Goal: Ask a question

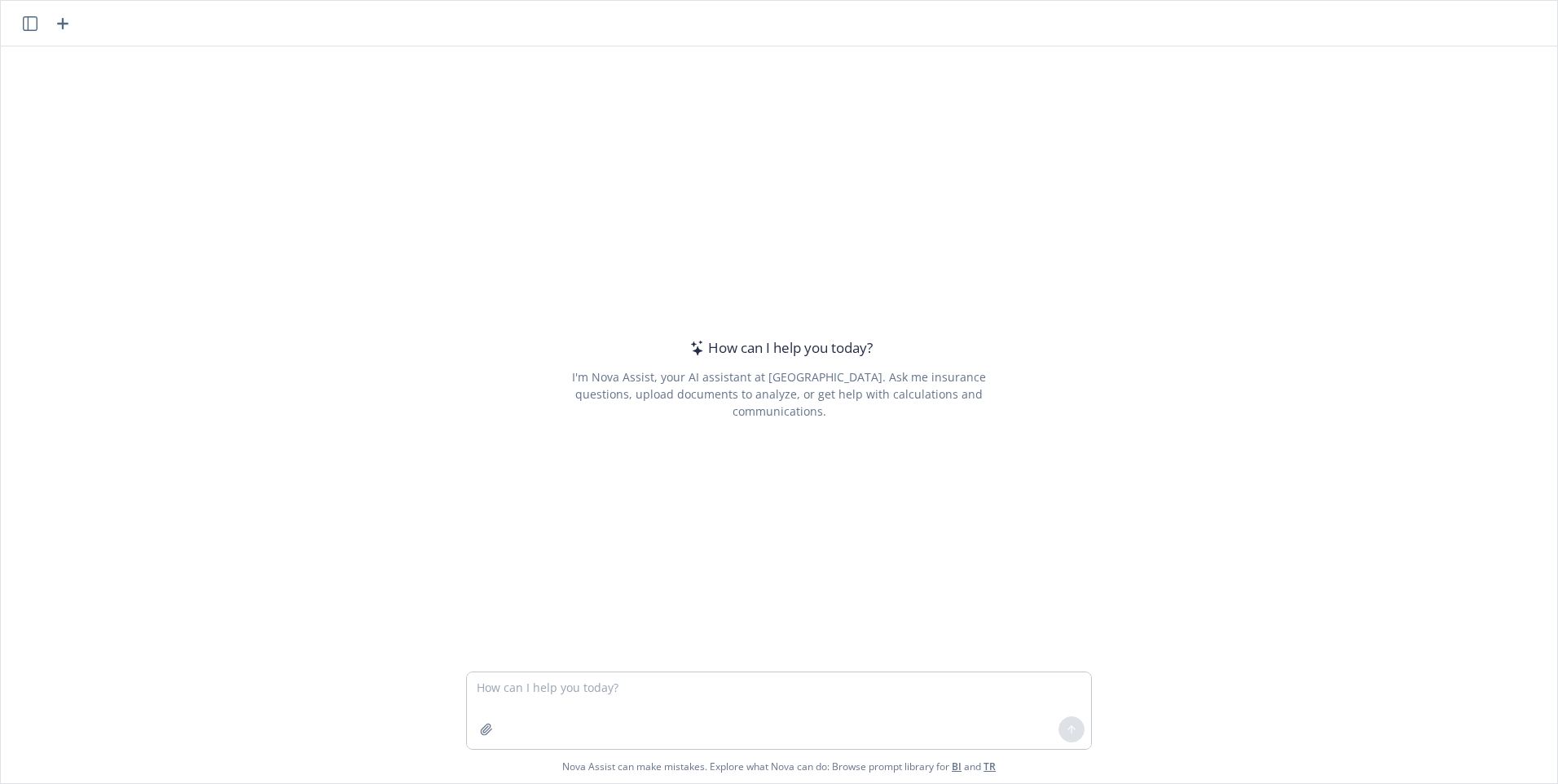
click at [552, 687] on textarea at bounding box center [779, 710] width 624 height 77
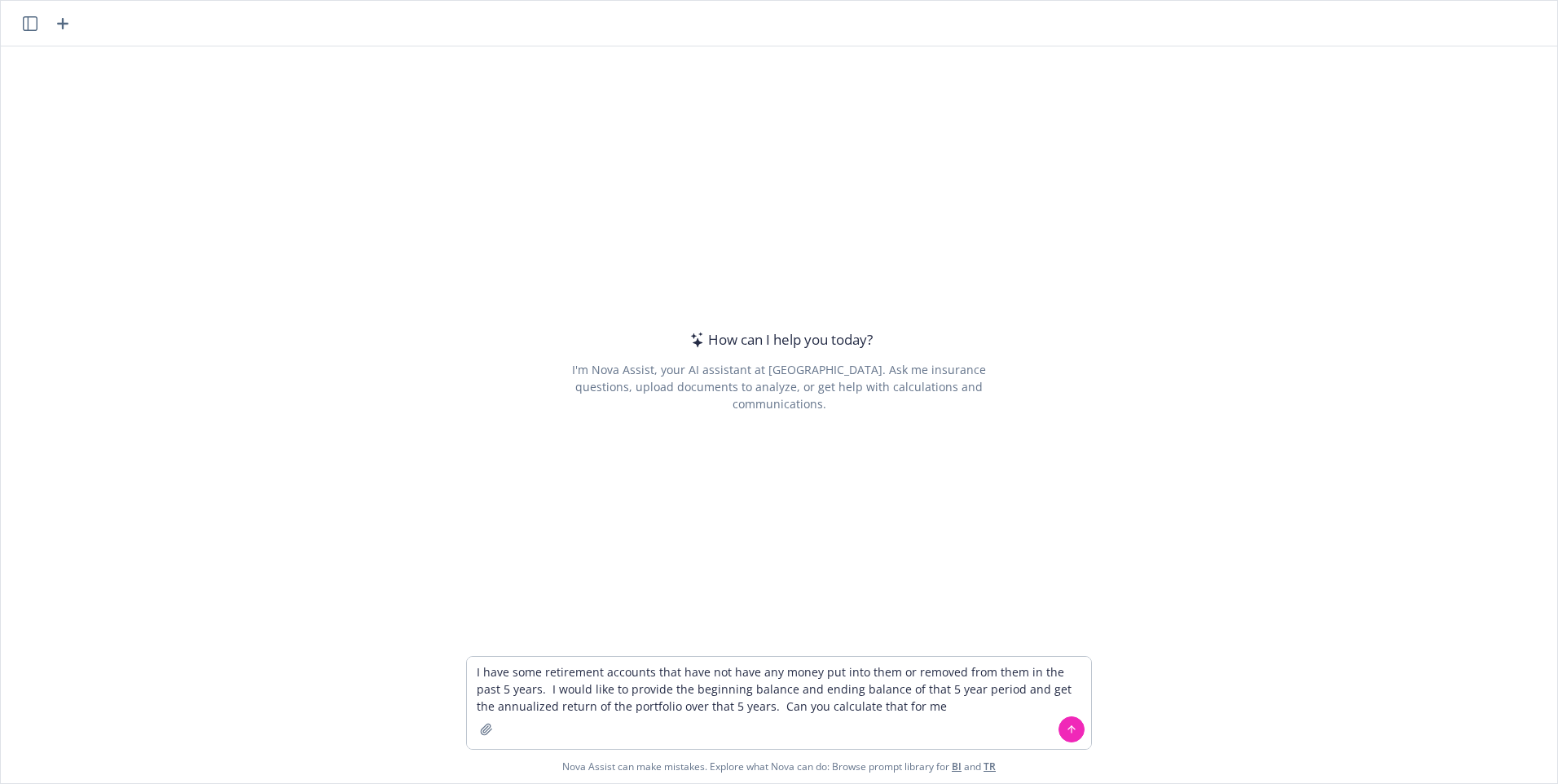
type textarea "I have some retirement accounts that have not have any money put into them or r…"
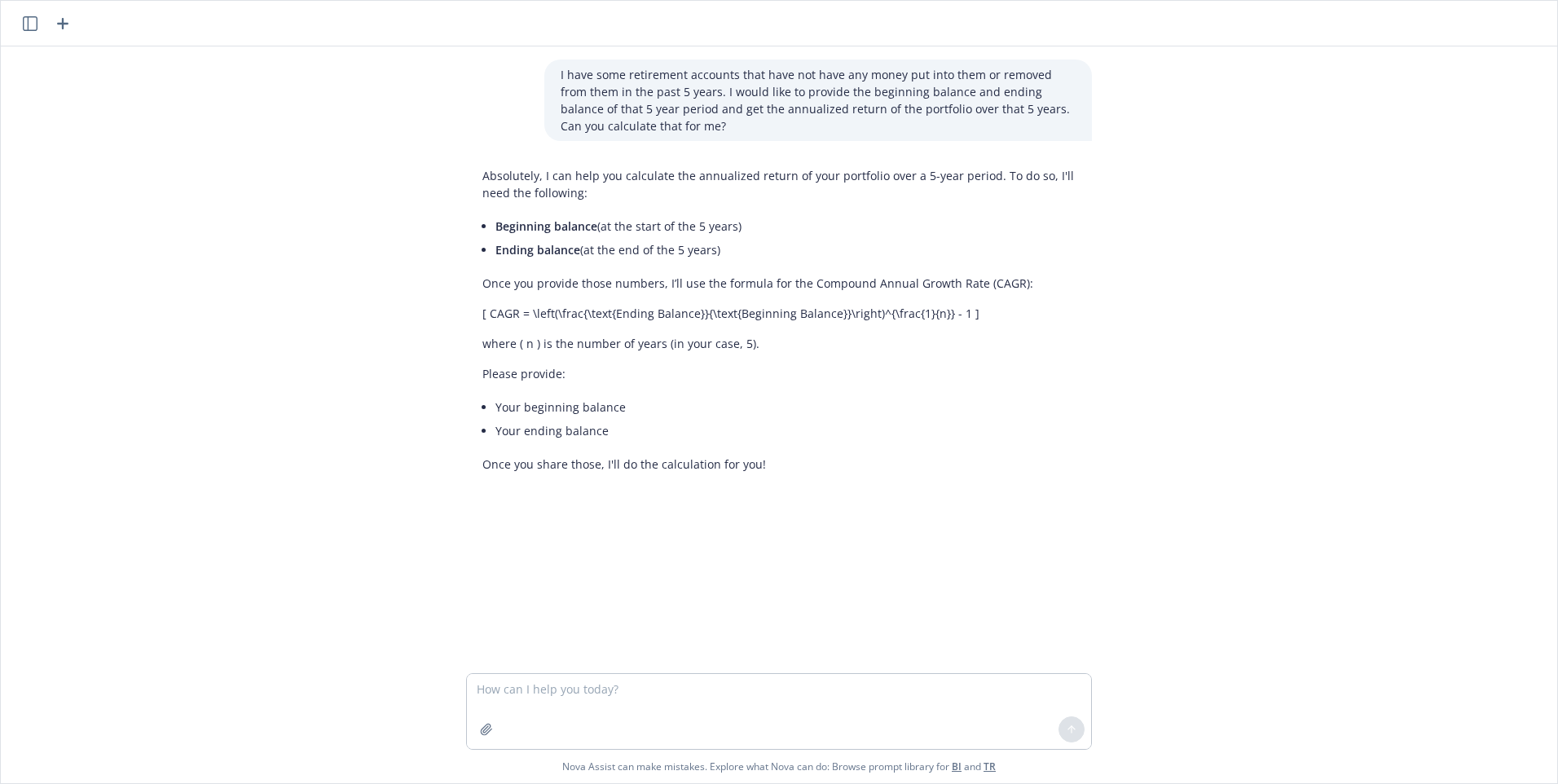
click at [531, 693] on textarea at bounding box center [779, 711] width 624 height 75
type textarea "FT IRA: 581123 and 1011732"
click at [1066, 727] on icon at bounding box center [1071, 729] width 11 height 11
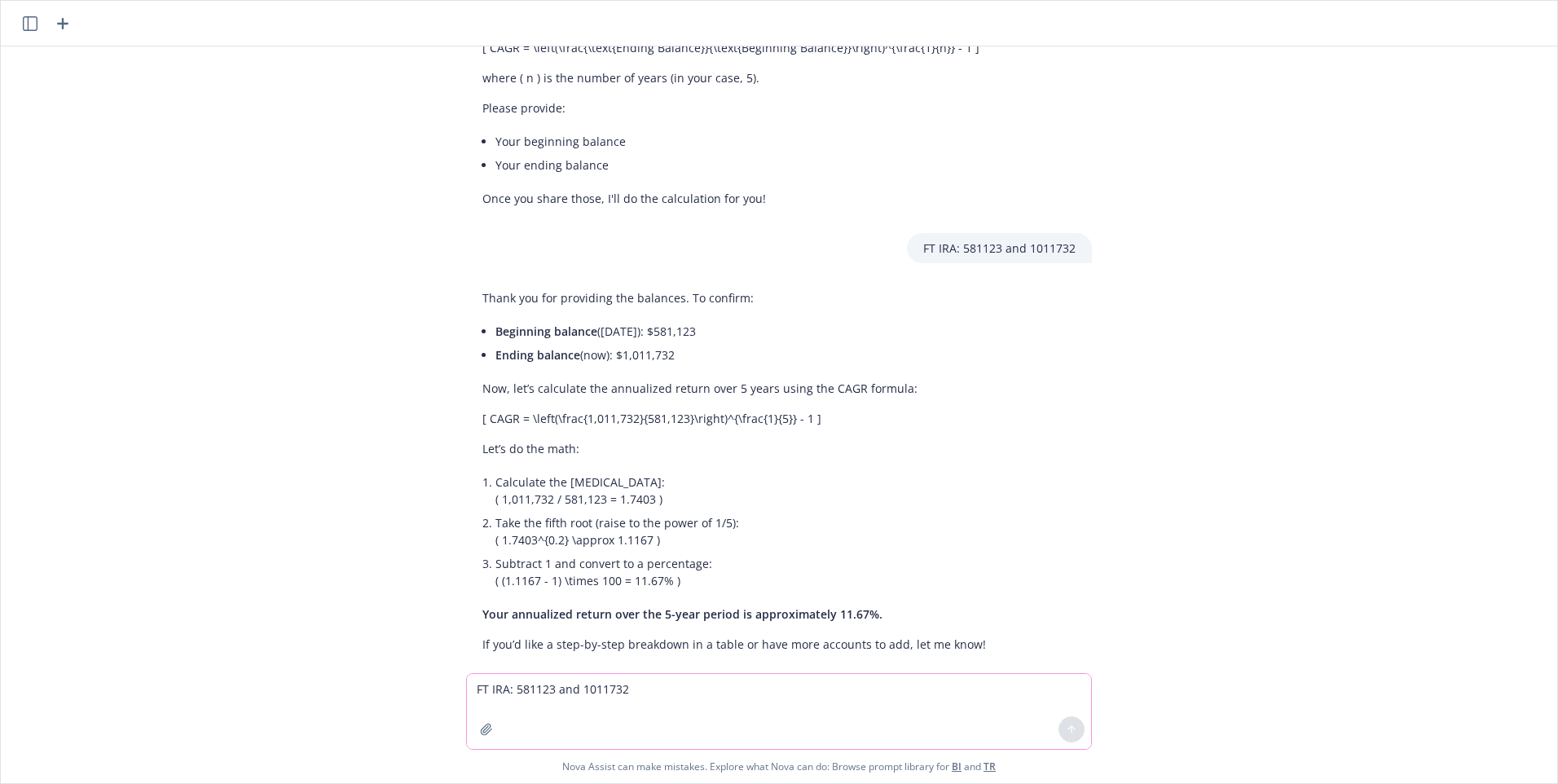
scroll to position [291, 0]
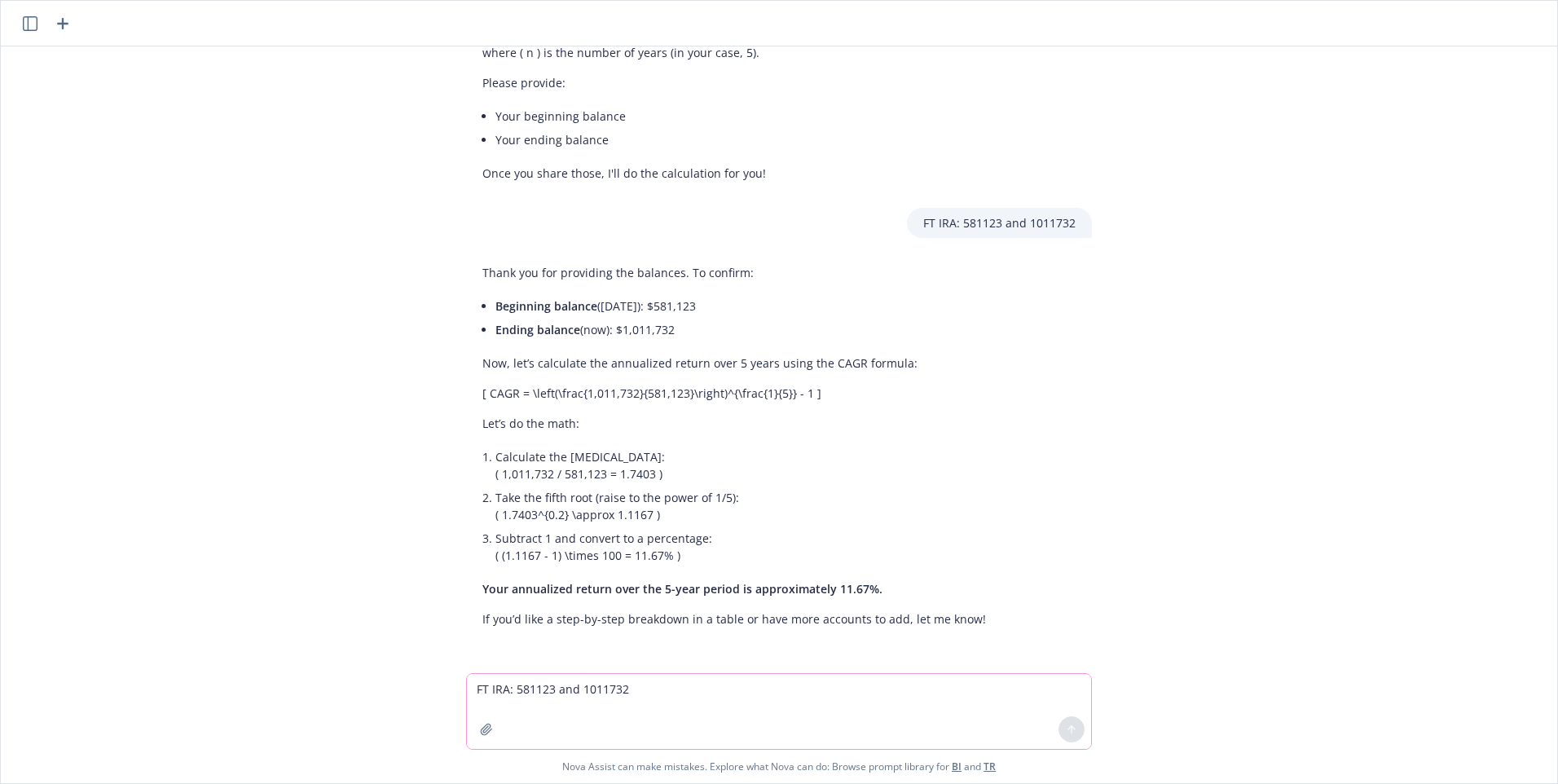
click at [510, 694] on textarea "FT IRA: 581123 and 1011732" at bounding box center [779, 711] width 624 height 75
type textarea "1"
type textarea "[PERSON_NAME] 154417 and 296970"
click at [1072, 728] on icon at bounding box center [1072, 730] width 0 height 7
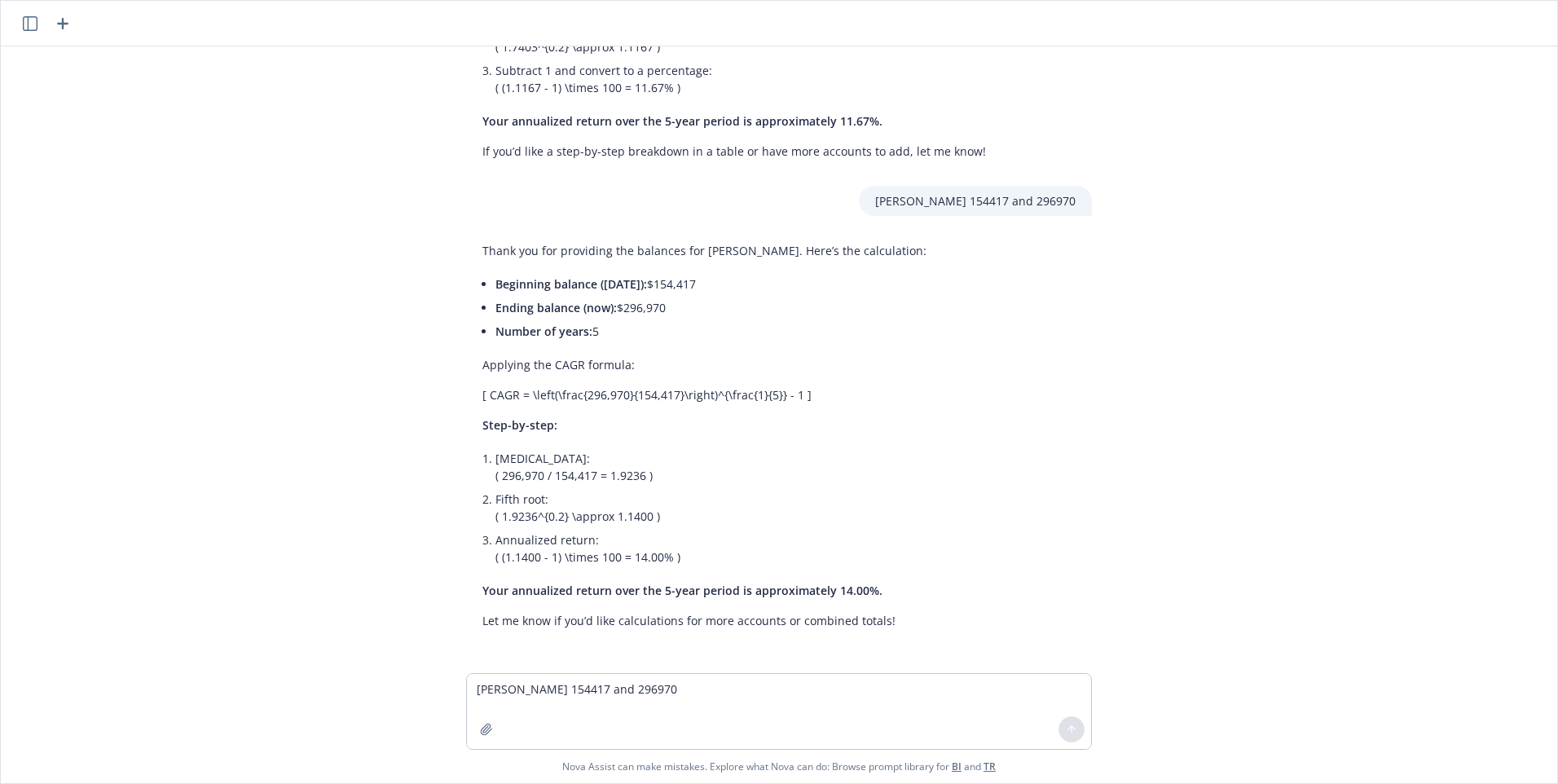
scroll to position [760, 0]
click at [563, 687] on textarea "[PERSON_NAME] 154417 and 296970" at bounding box center [779, 711] width 624 height 75
type textarea "[PERSON_NAME]'s IRA 122010 and 281644"
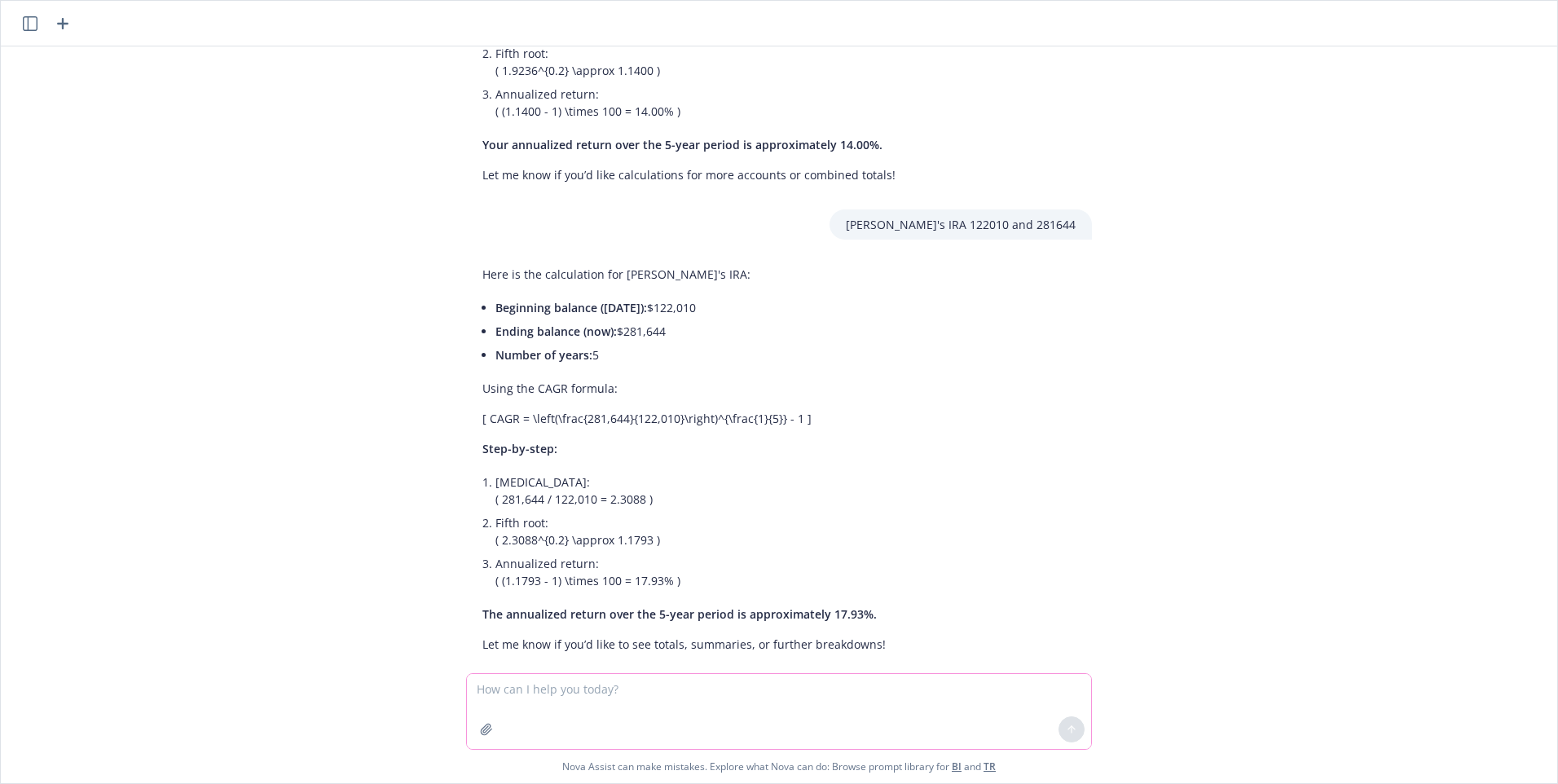
scroll to position [1230, 0]
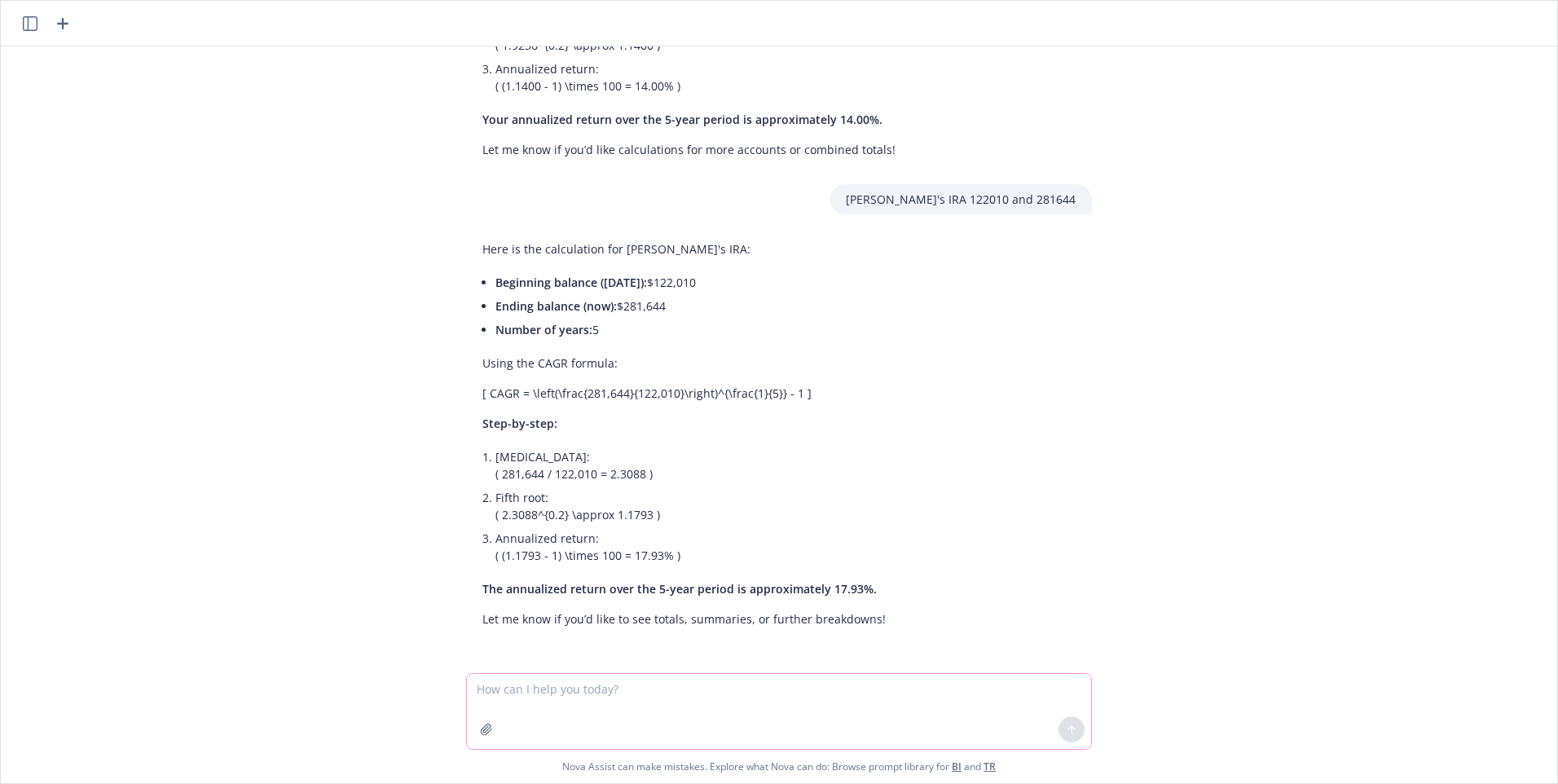
click at [579, 692] on textarea at bounding box center [779, 711] width 624 height 75
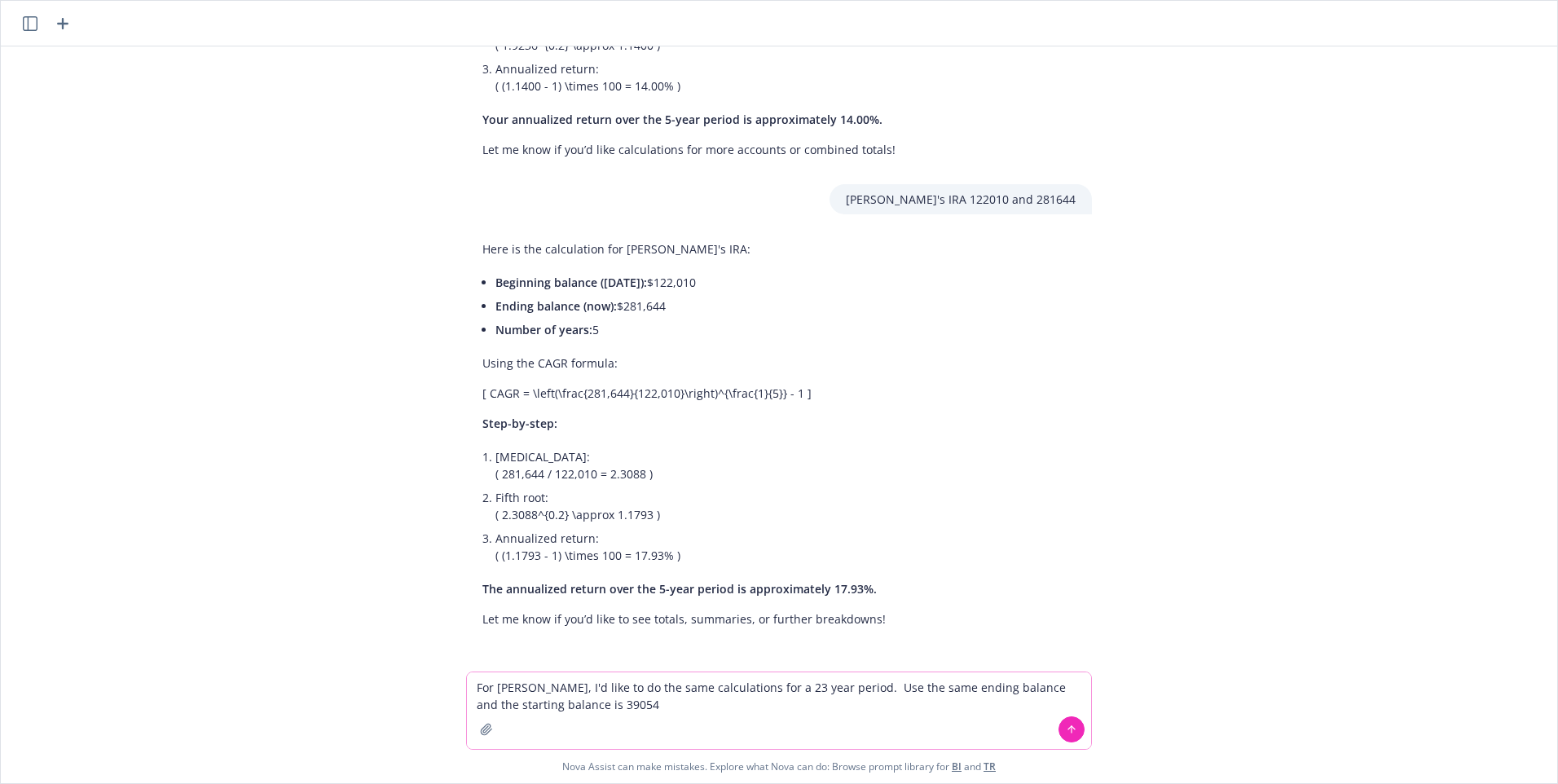
type textarea "For [PERSON_NAME], I'd like to do the same calculations for a 23 year period. U…"
click at [1067, 725] on icon at bounding box center [1071, 729] width 11 height 11
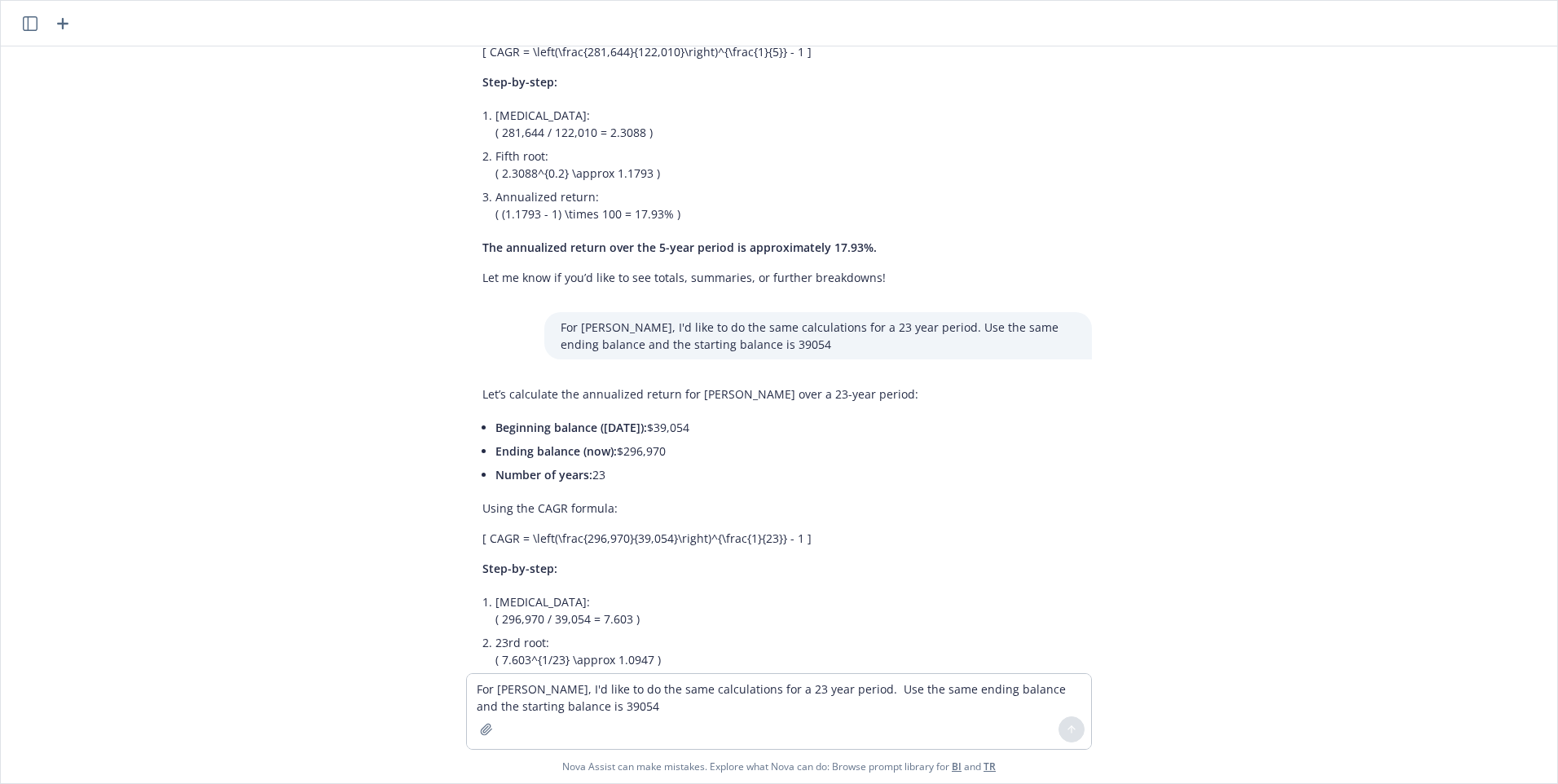
scroll to position [1716, 0]
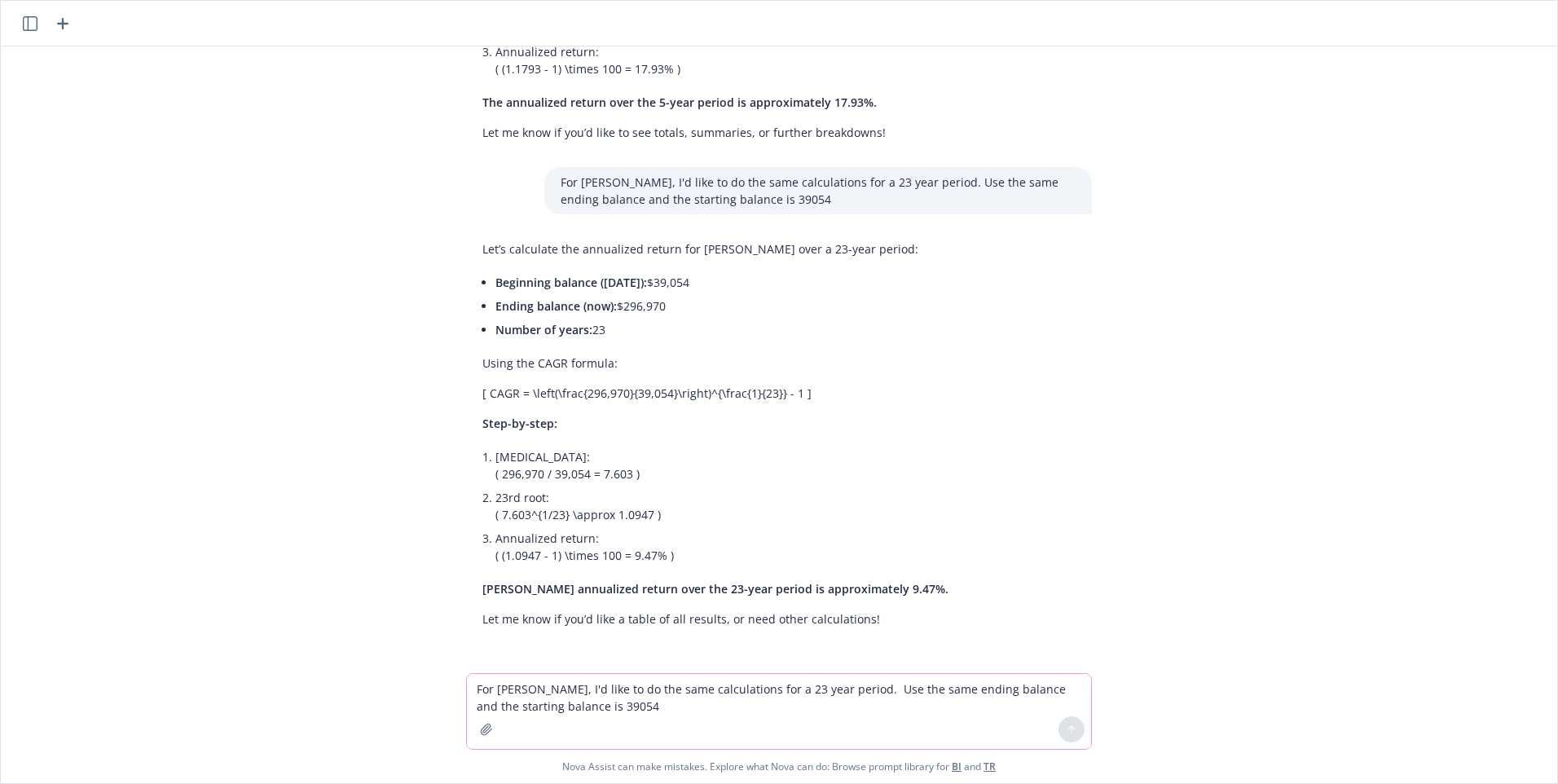
click at [561, 694] on textarea "For [PERSON_NAME], I'd like to do the same calculations for a 23 year period. U…" at bounding box center [779, 711] width 624 height 75
type textarea "Same for [PERSON_NAME]'s IRA, starting balance is 10408"
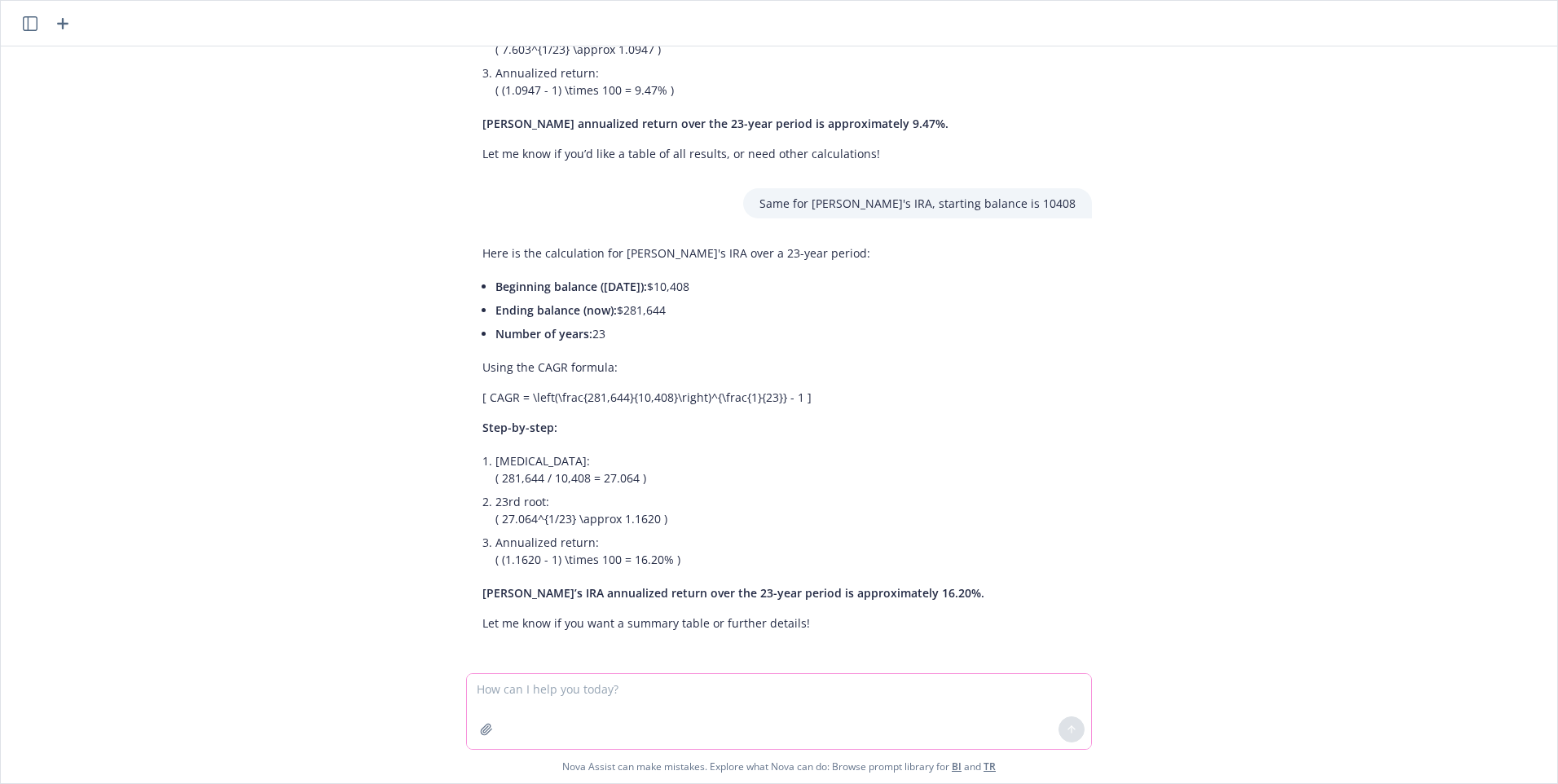
scroll to position [2184, 0]
type textarea "What is the S&P 500 annualized return over the 23 years ended [DATE]?"
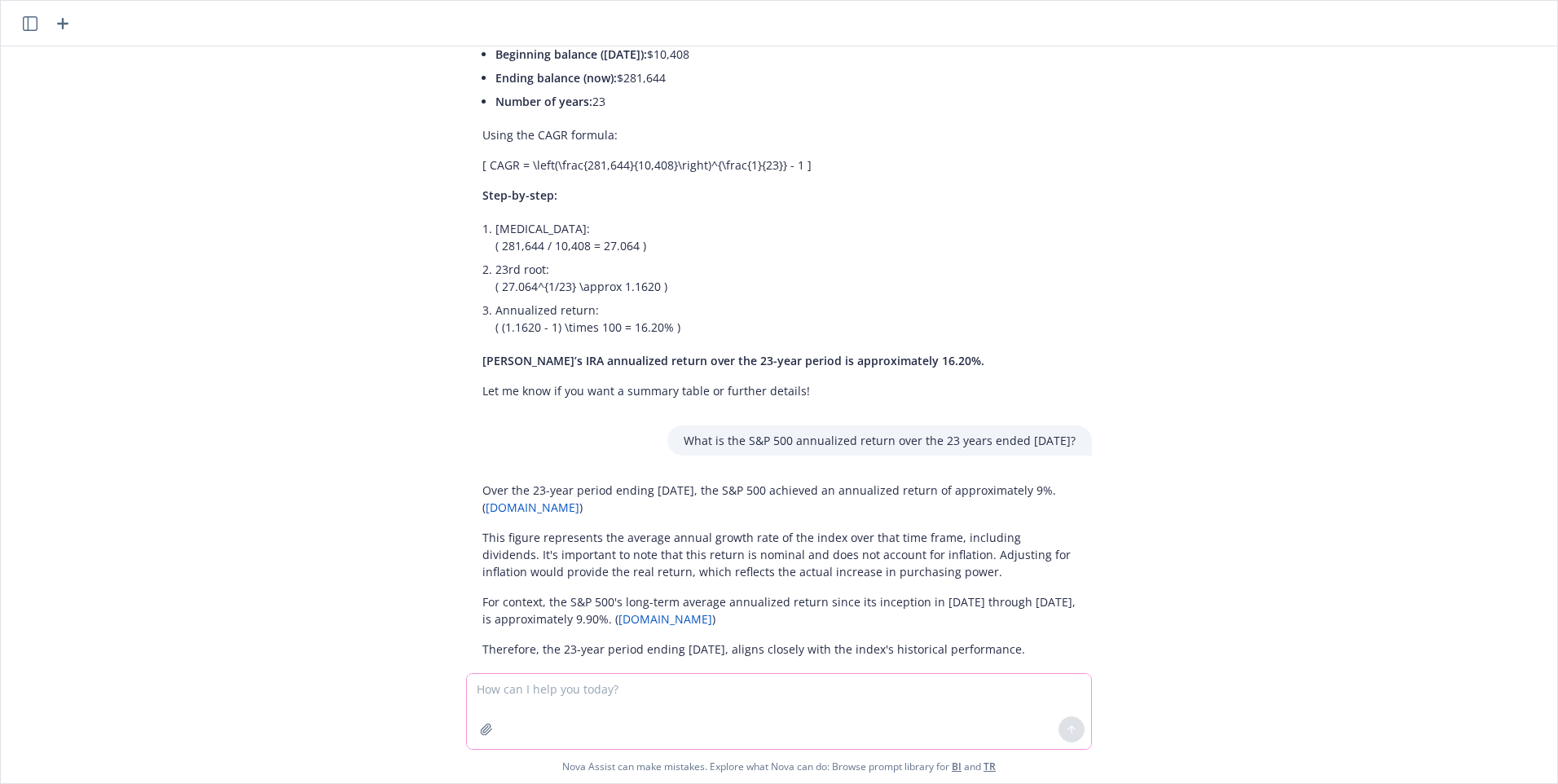
scroll to position [2444, 0]
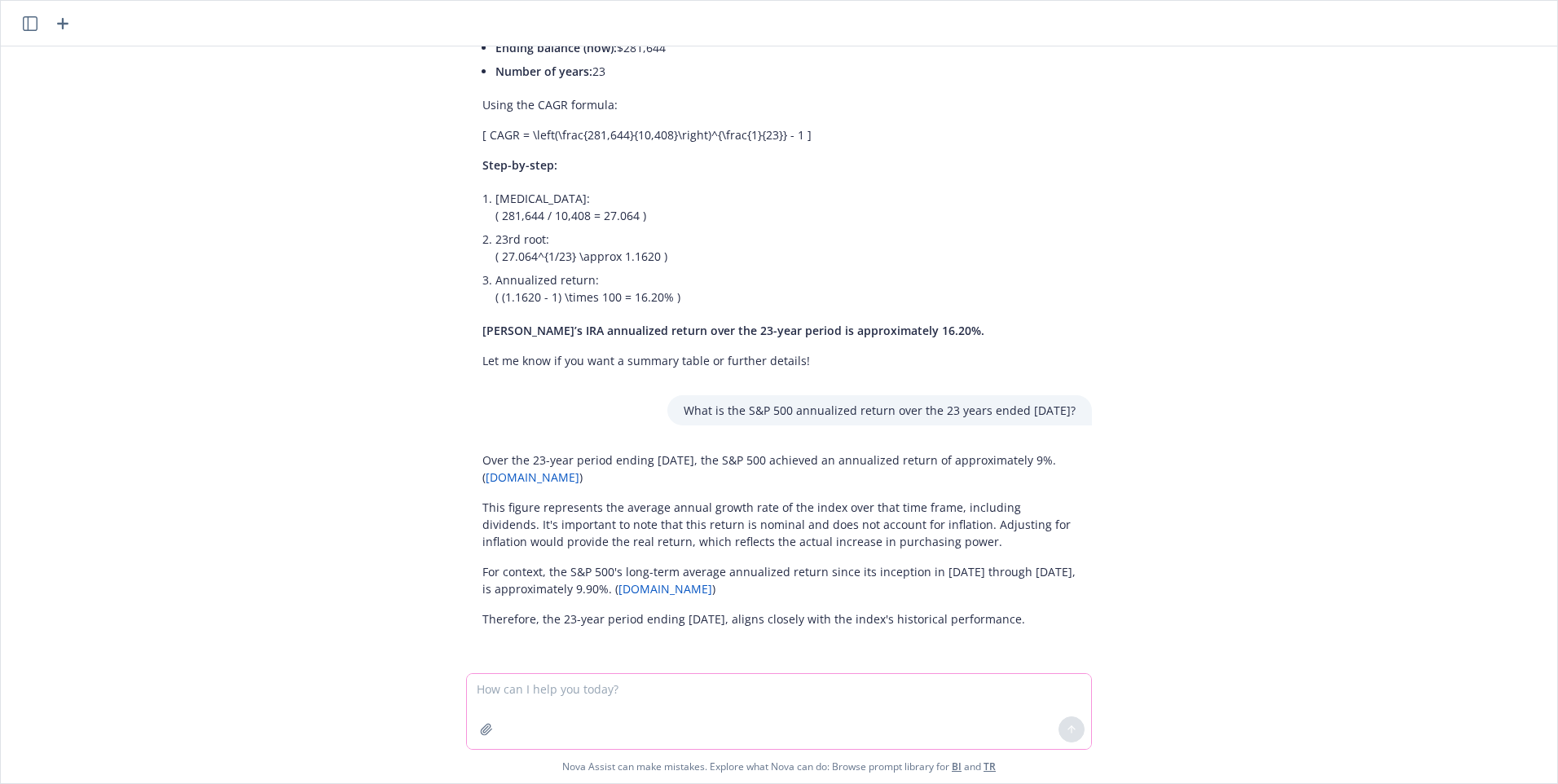
click at [621, 686] on textarea at bounding box center [779, 711] width 624 height 75
click at [555, 684] on textarea at bounding box center [779, 711] width 624 height 75
type textarea "If [PERSON_NAME]'s IRA had earned the 9% over the 23 years, what would her bala…"
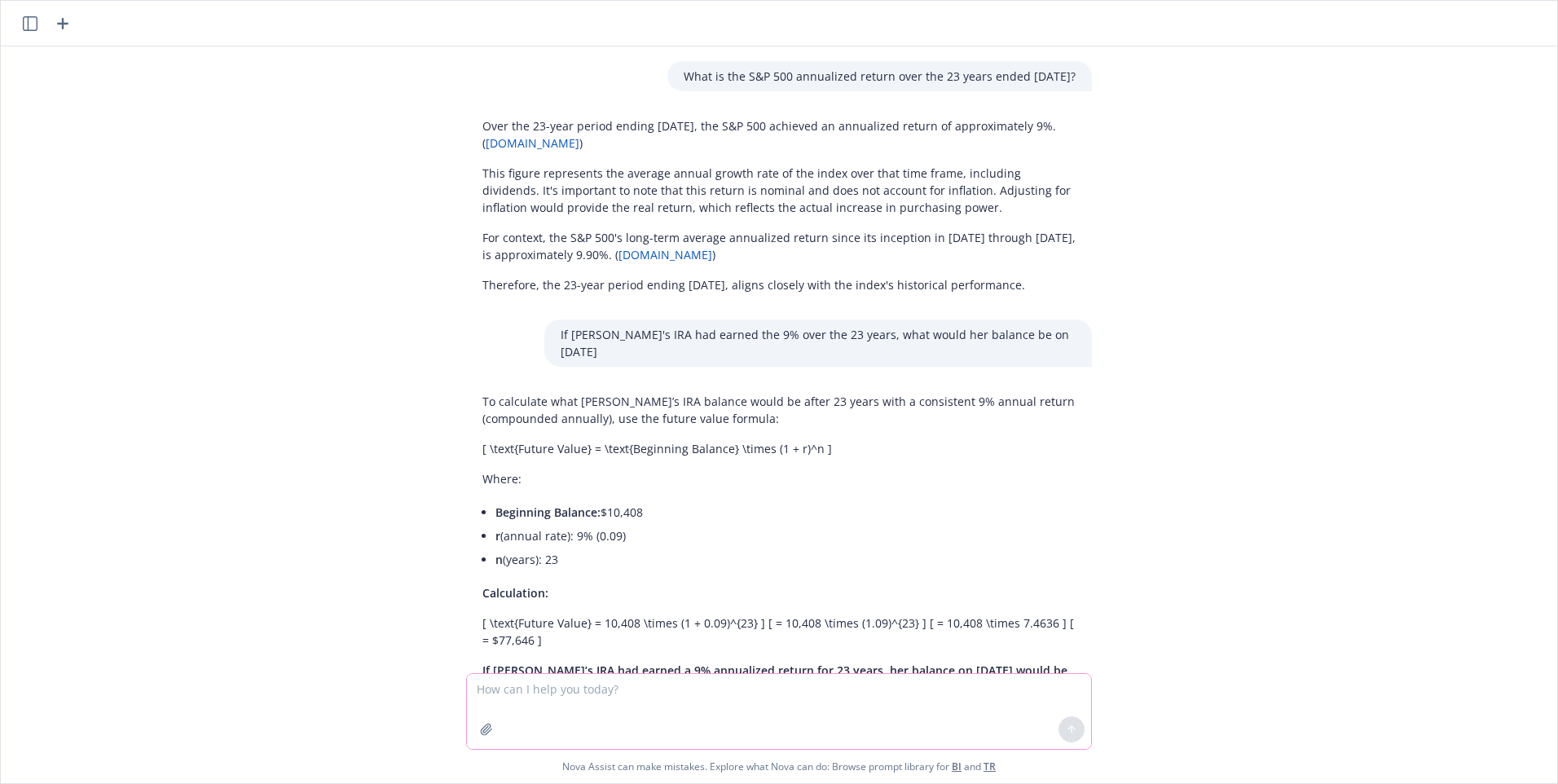
scroll to position [2829, 0]
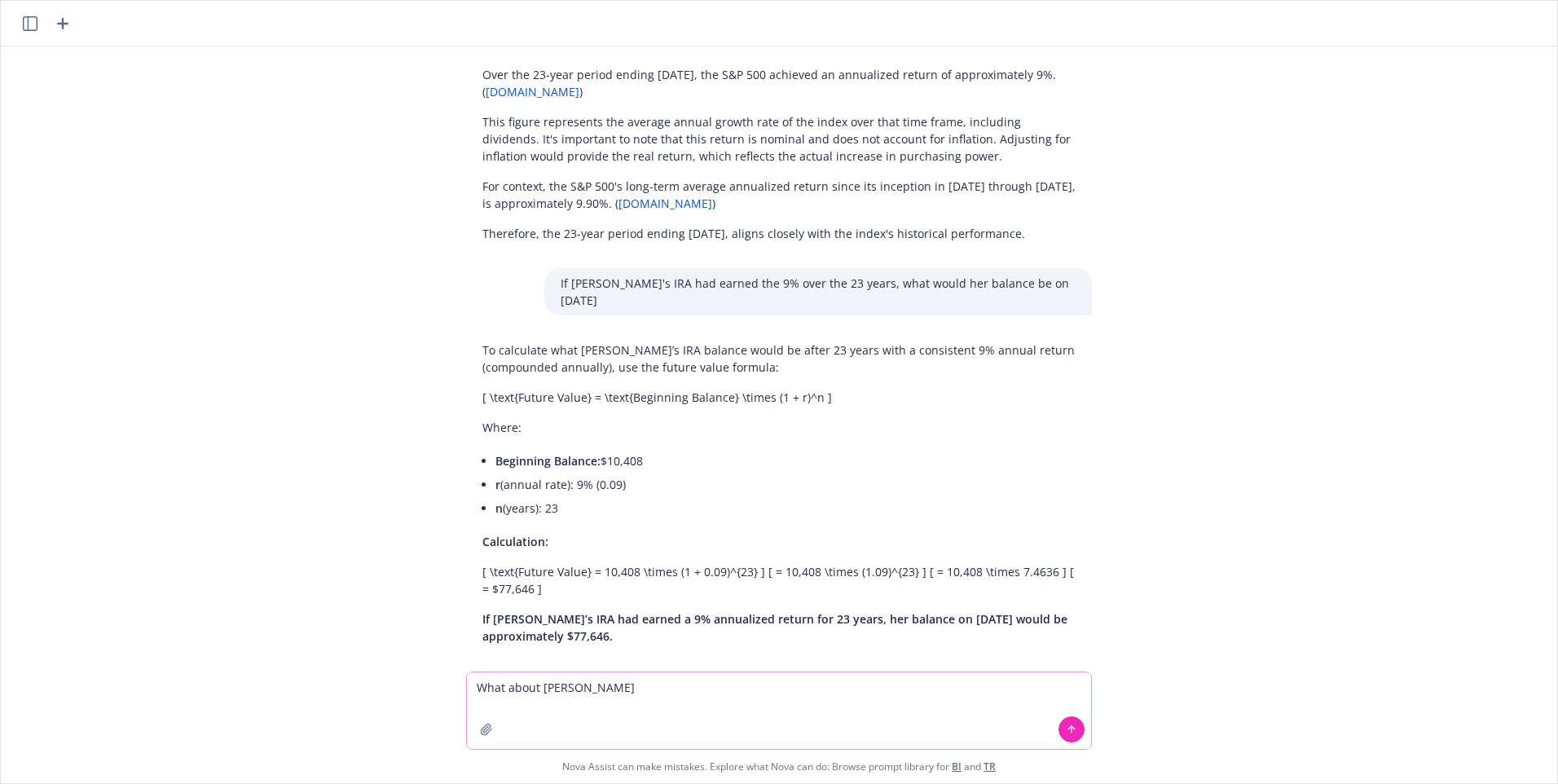
type textarea "What about [PERSON_NAME]?"
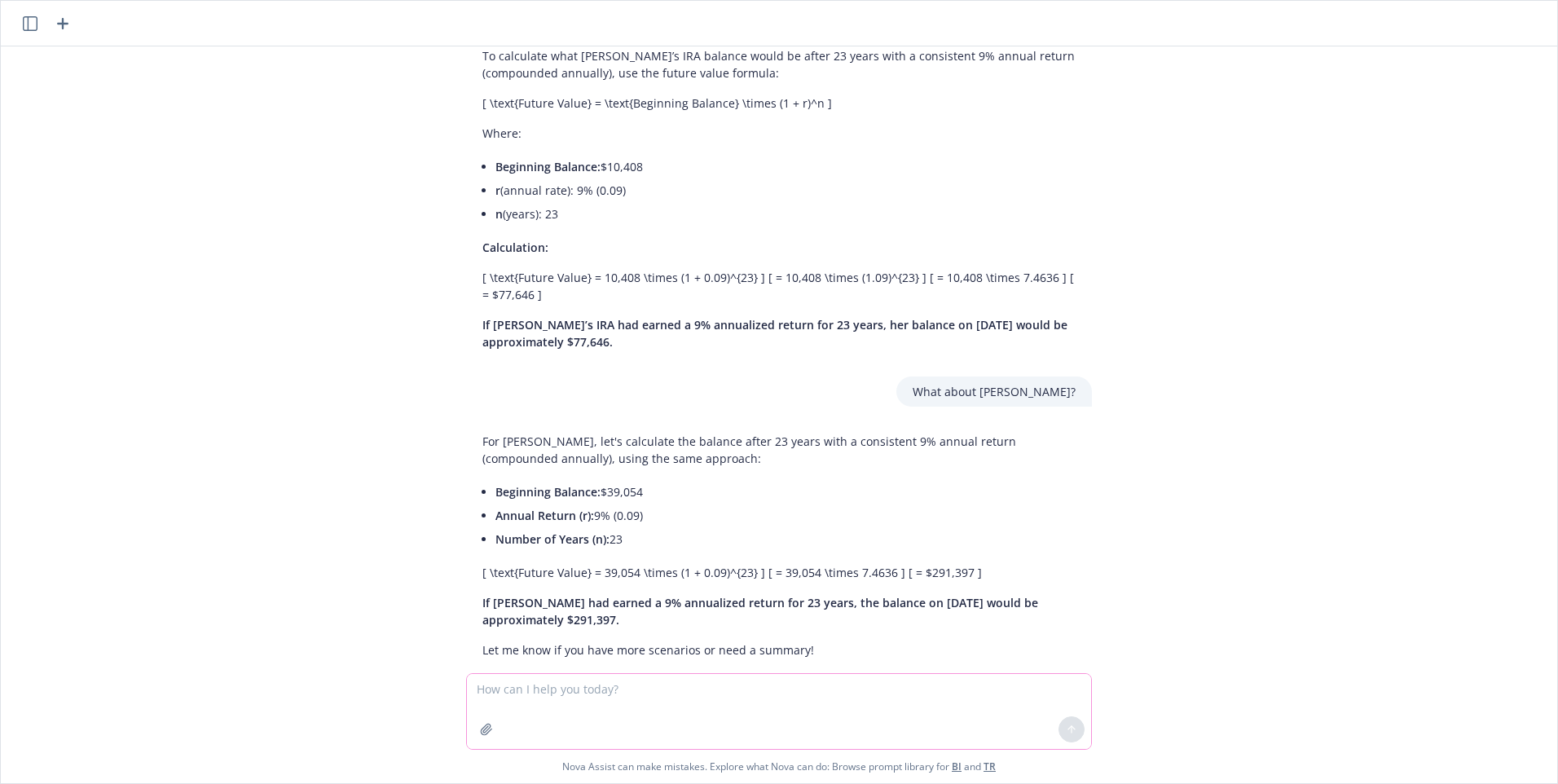
scroll to position [3136, 0]
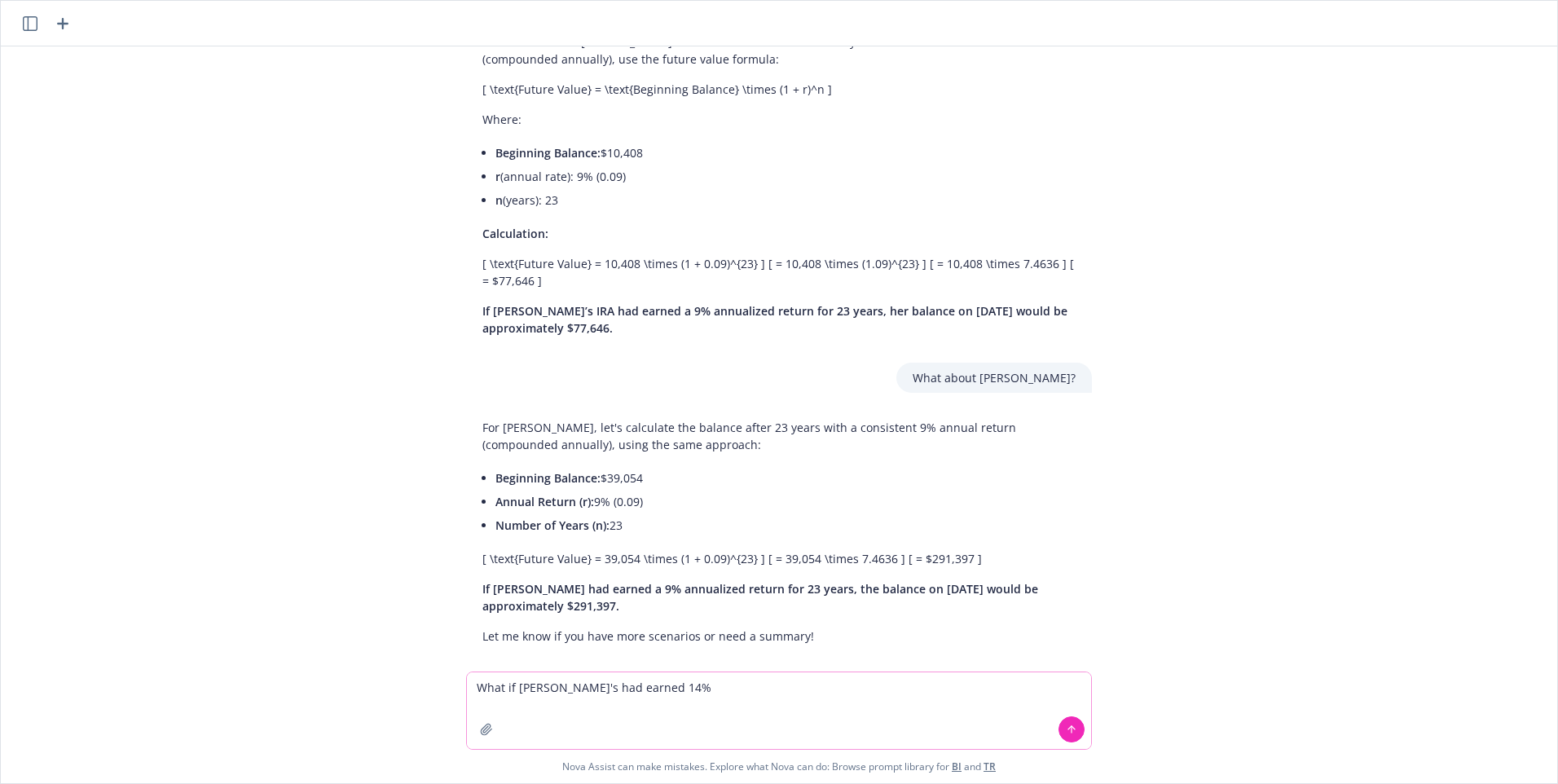
type textarea "What if [PERSON_NAME]'s had earned 14%?"
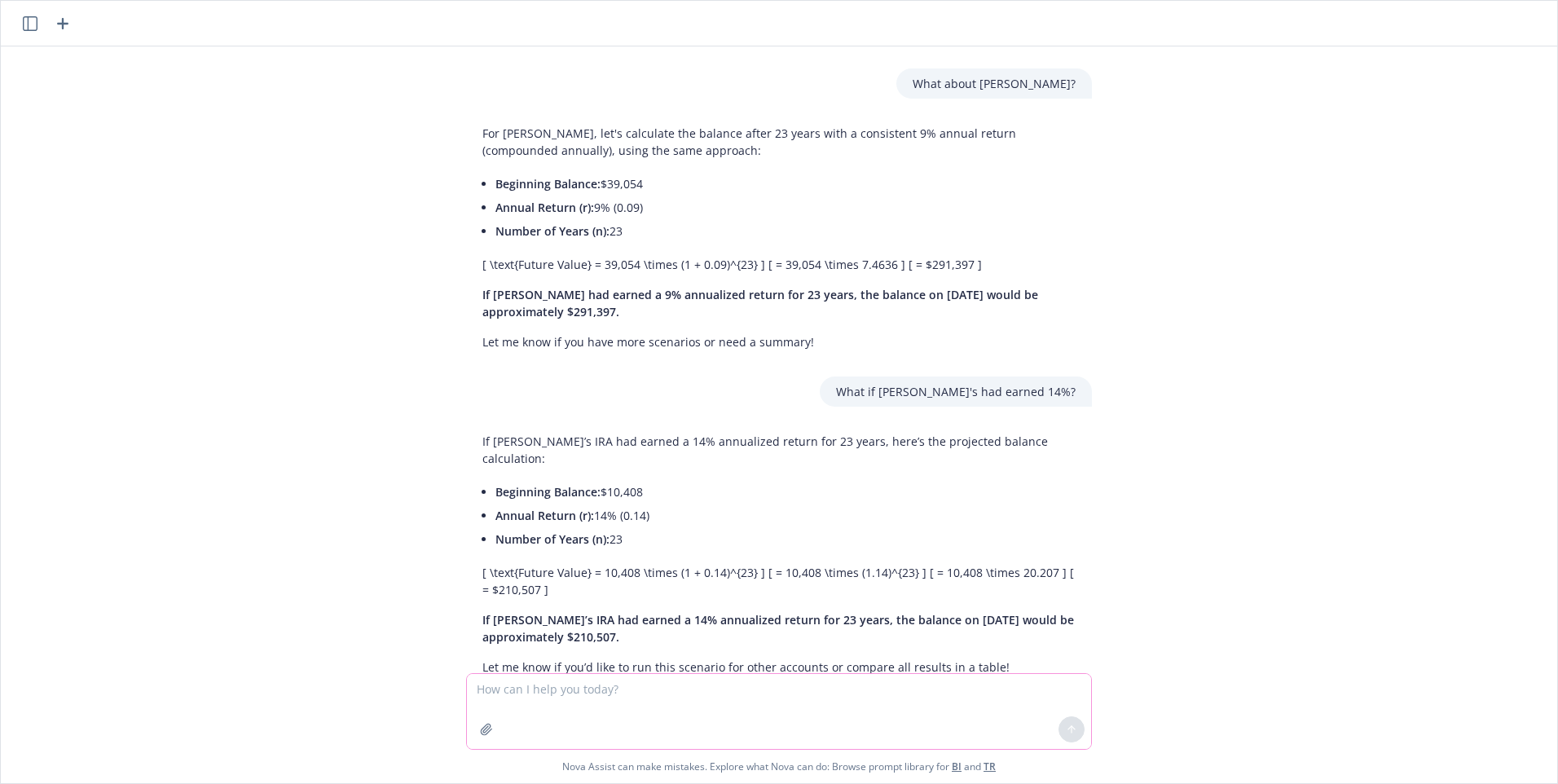
scroll to position [3444, 0]
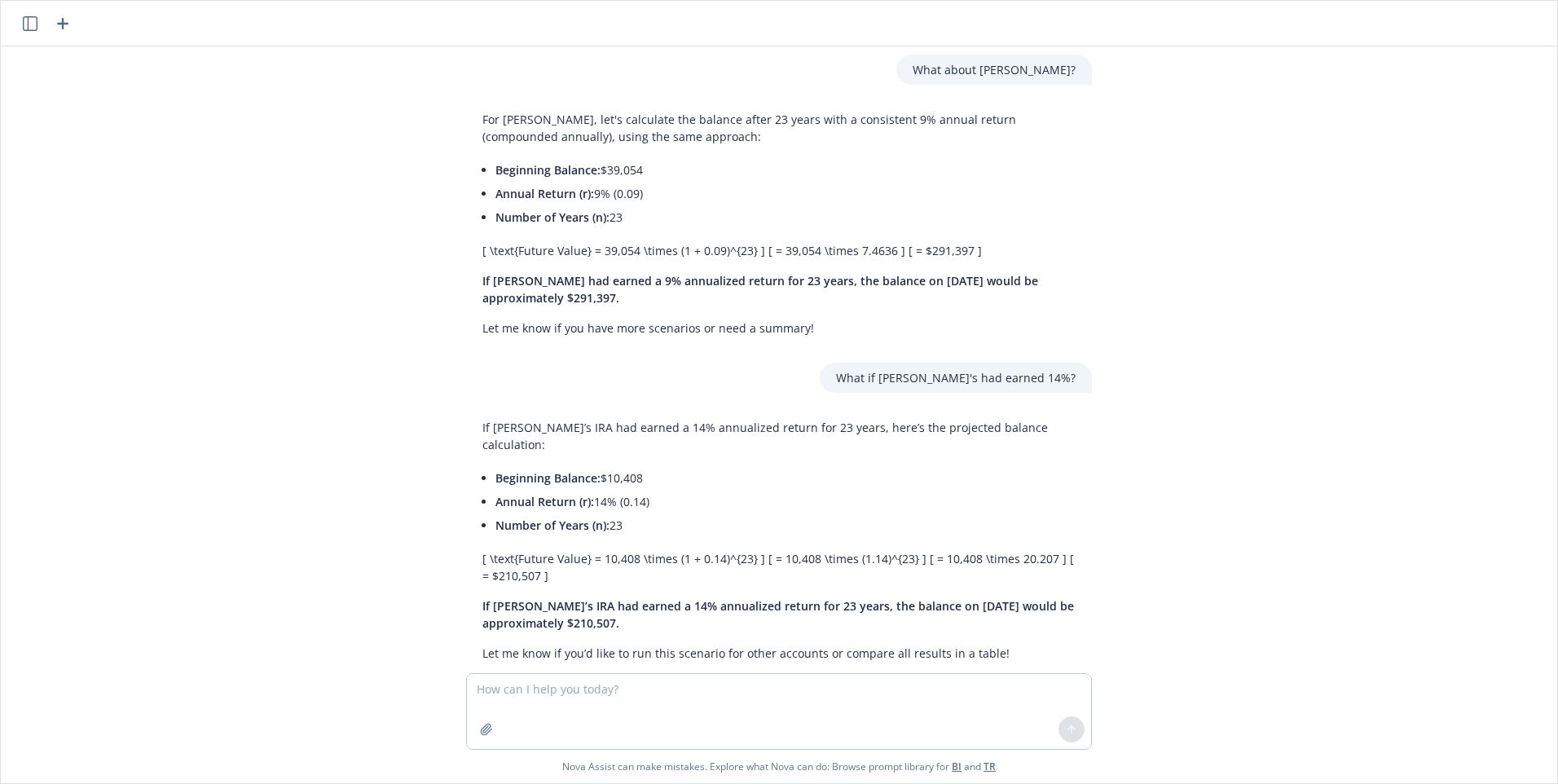
click at [628, 597] on p "If [PERSON_NAME]’s IRA had earned a 14% annualized return for 23 years, the bal…" at bounding box center [779, 615] width 593 height 35
click at [553, 692] on textarea at bounding box center [779, 711] width 624 height 75
type textarea "What was the S&P 500 over the 5 years ending [DATE]?"
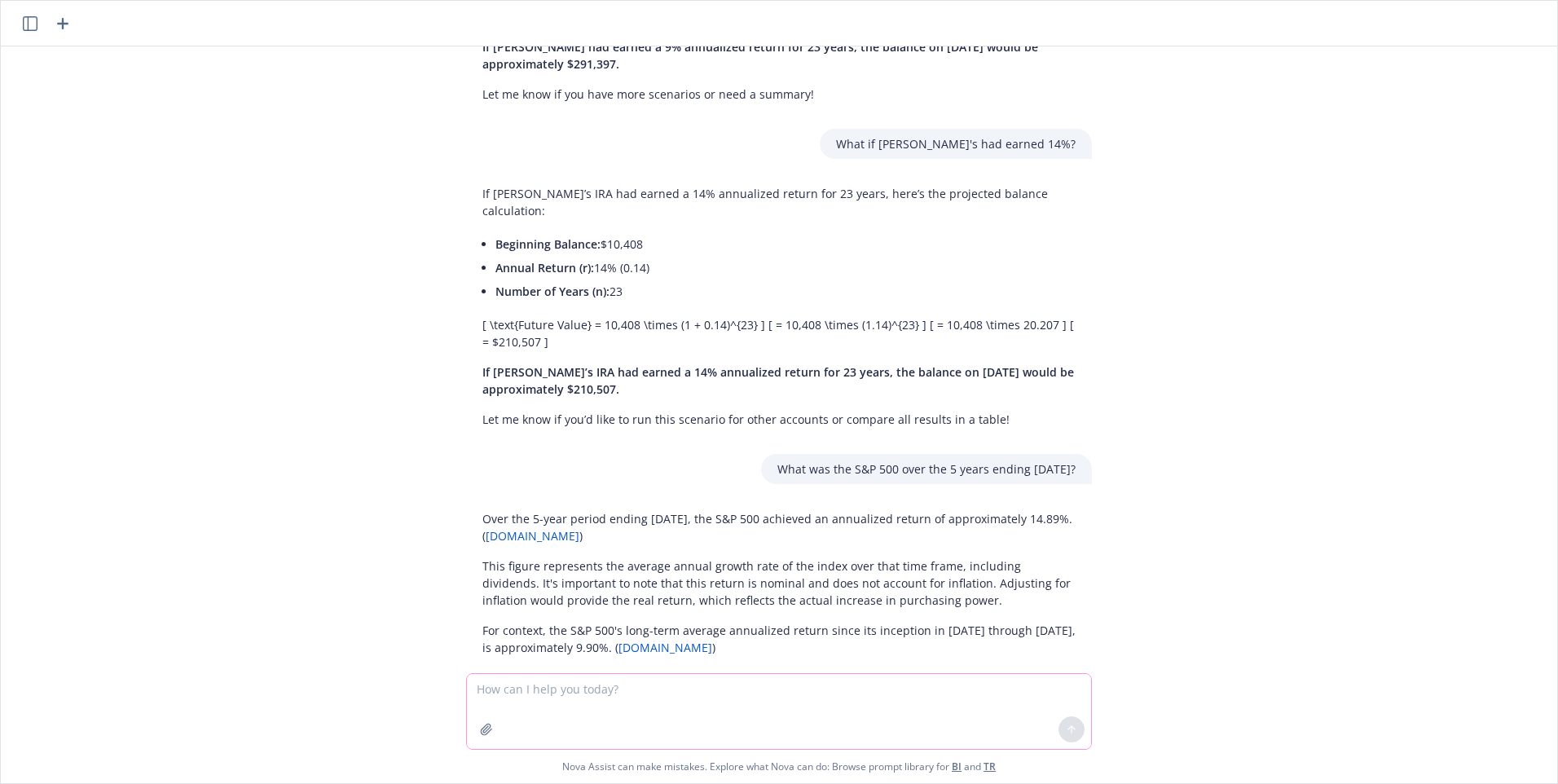
scroll to position [3702, 0]
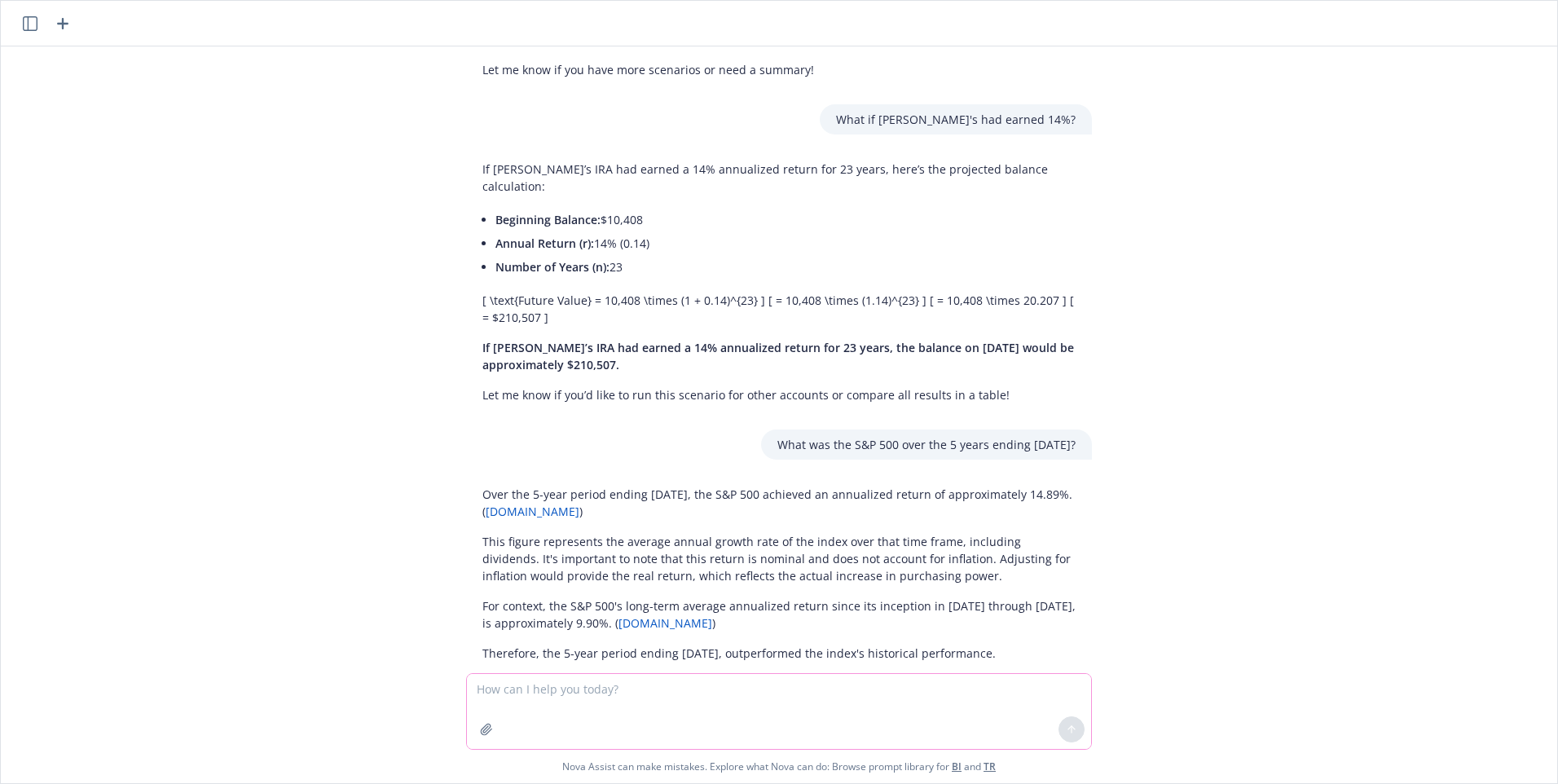
click at [529, 681] on textarea at bounding box center [779, 711] width 624 height 75
type textarea "Aggregate the 3 portfolio's of mine, using the 5-year data and tell me the annu…"
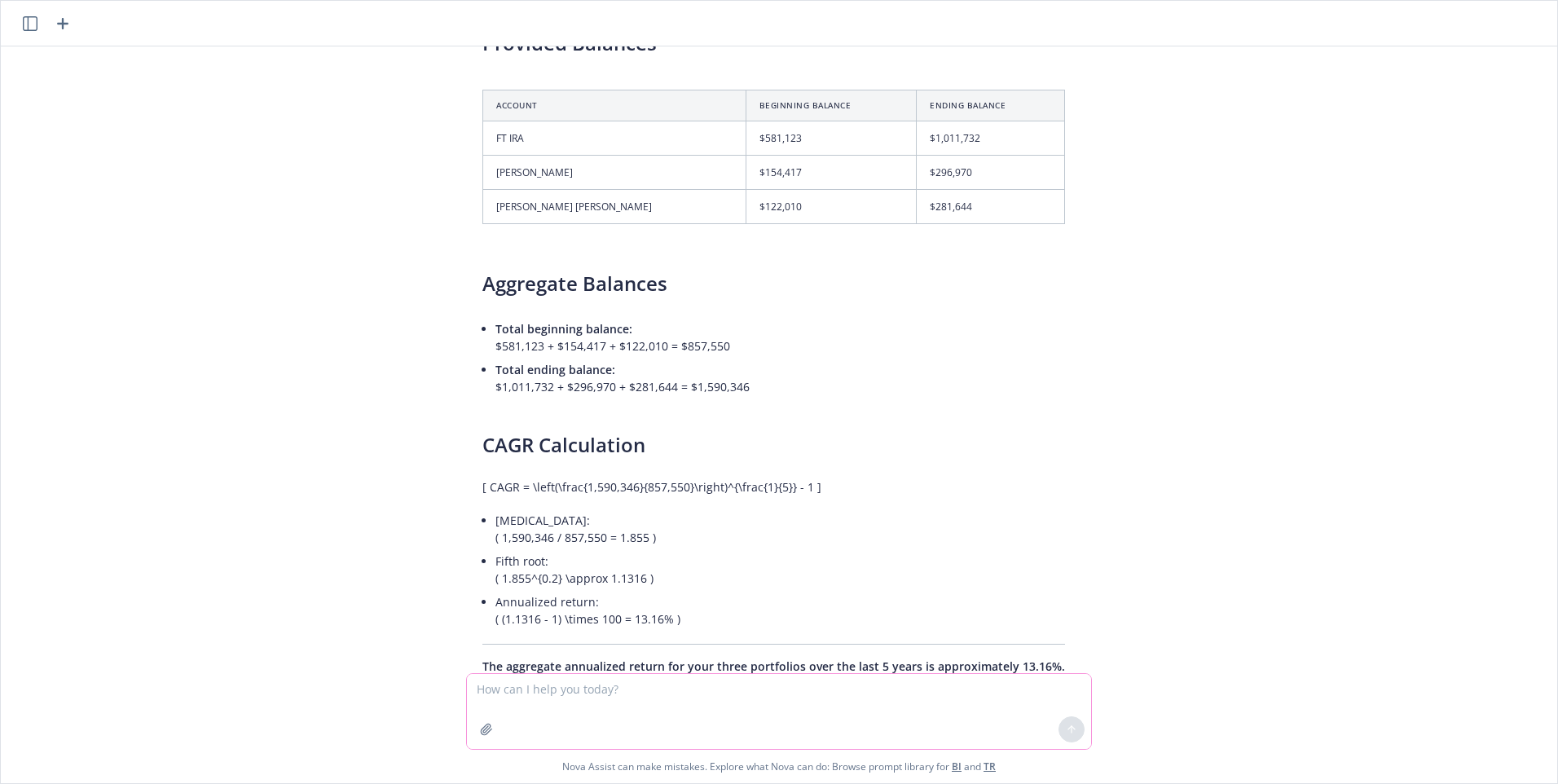
scroll to position [4570, 0]
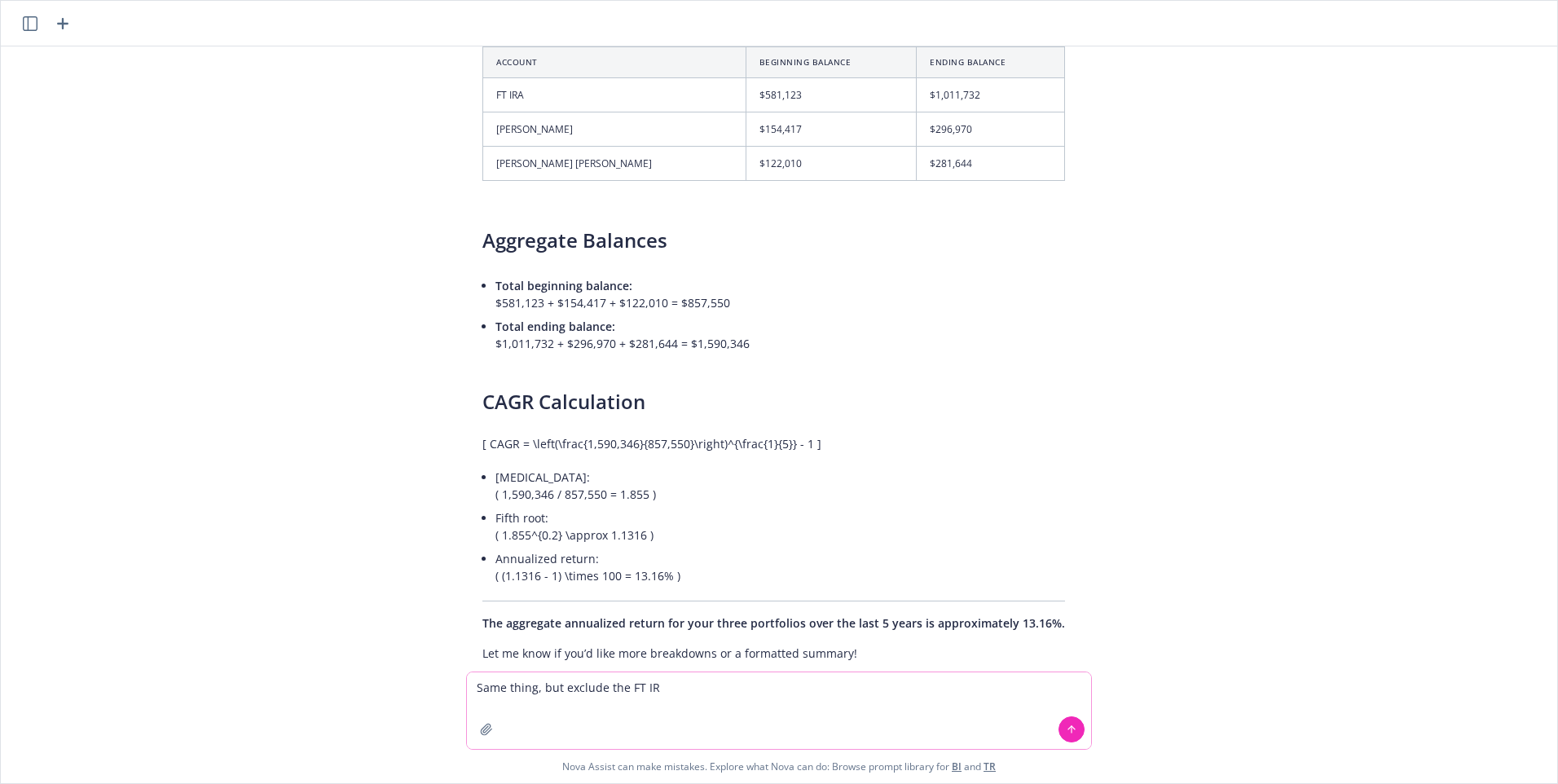
type textarea "Same thing, but exclude the FT IRA"
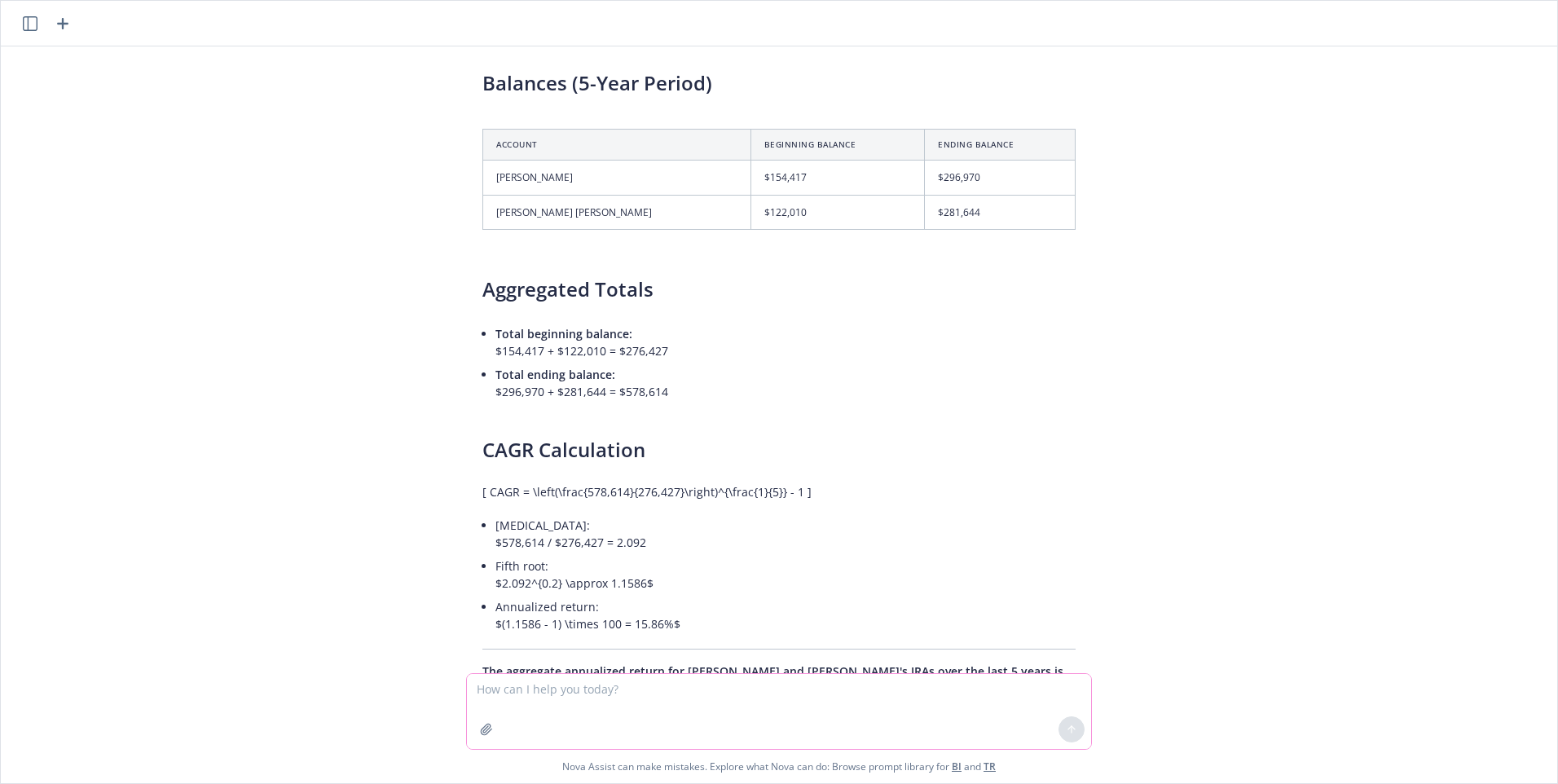
scroll to position [5313, 0]
type textarea "Same scenario, but the 23 year period for the two IRAs"
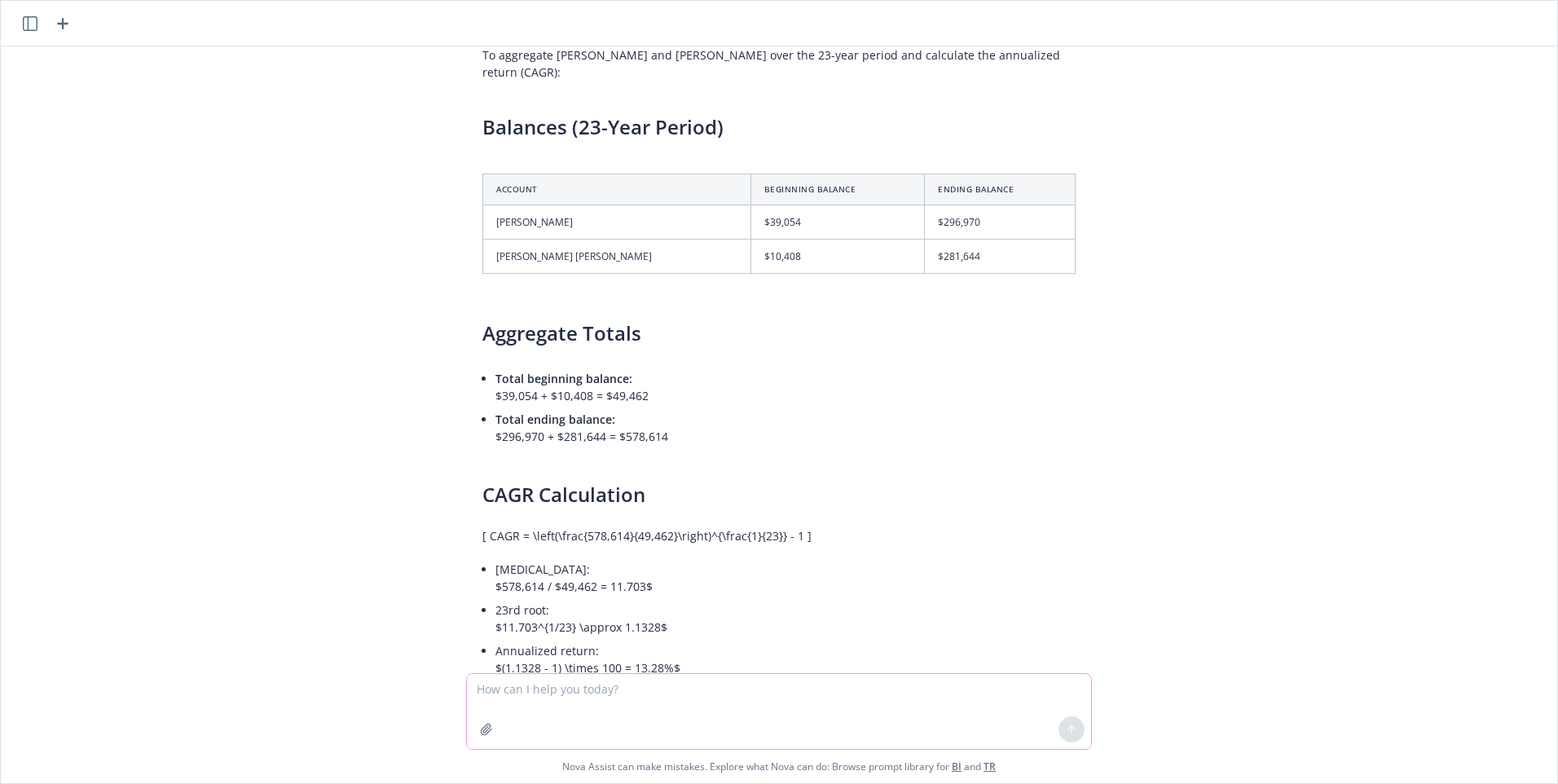
scroll to position [6072, 0]
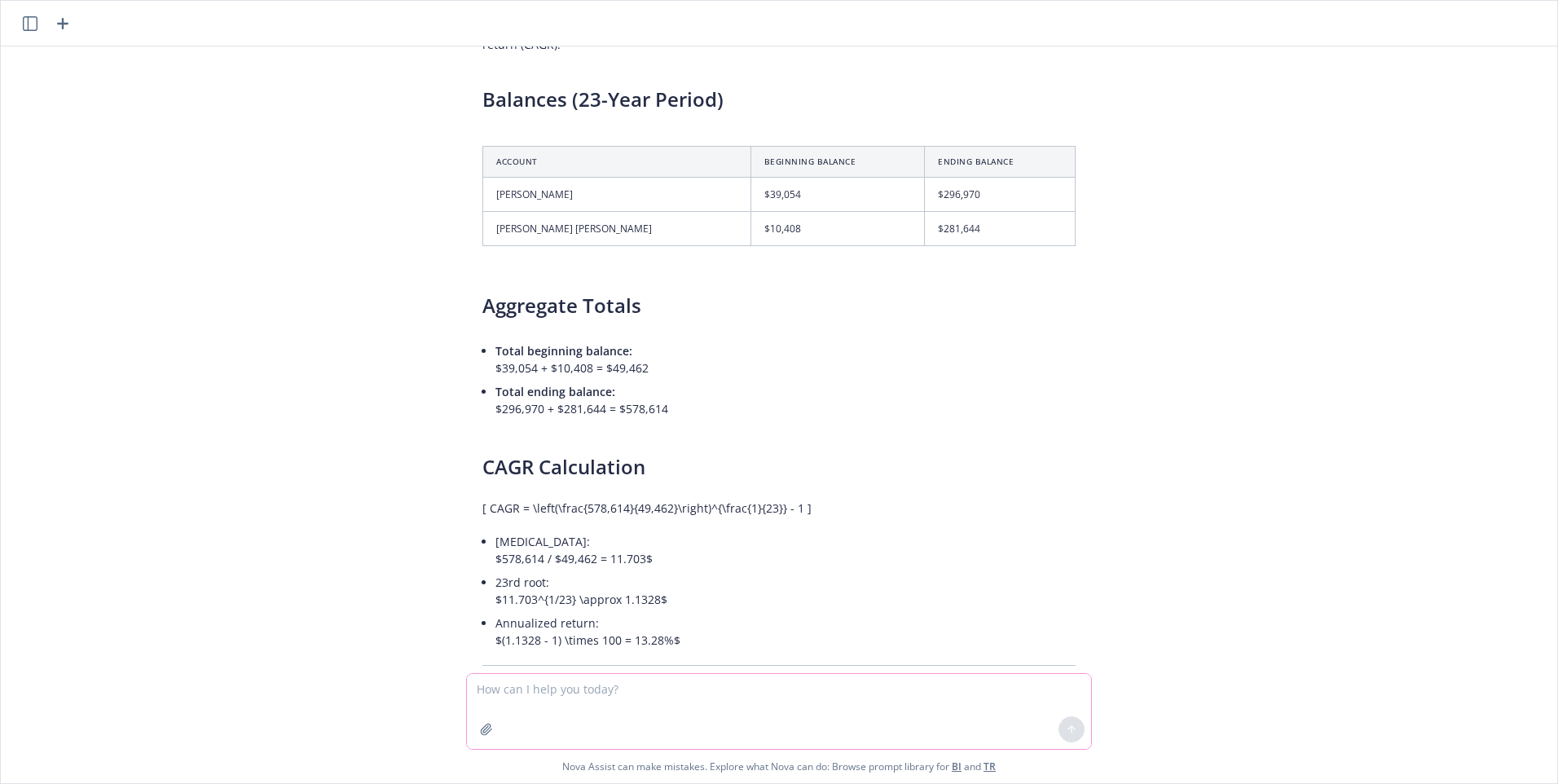
click at [511, 688] on textarea at bounding box center [779, 711] width 624 height 75
type textarea "If this aggregate had only earned the same as the s&P 500, what would the [DATE…"
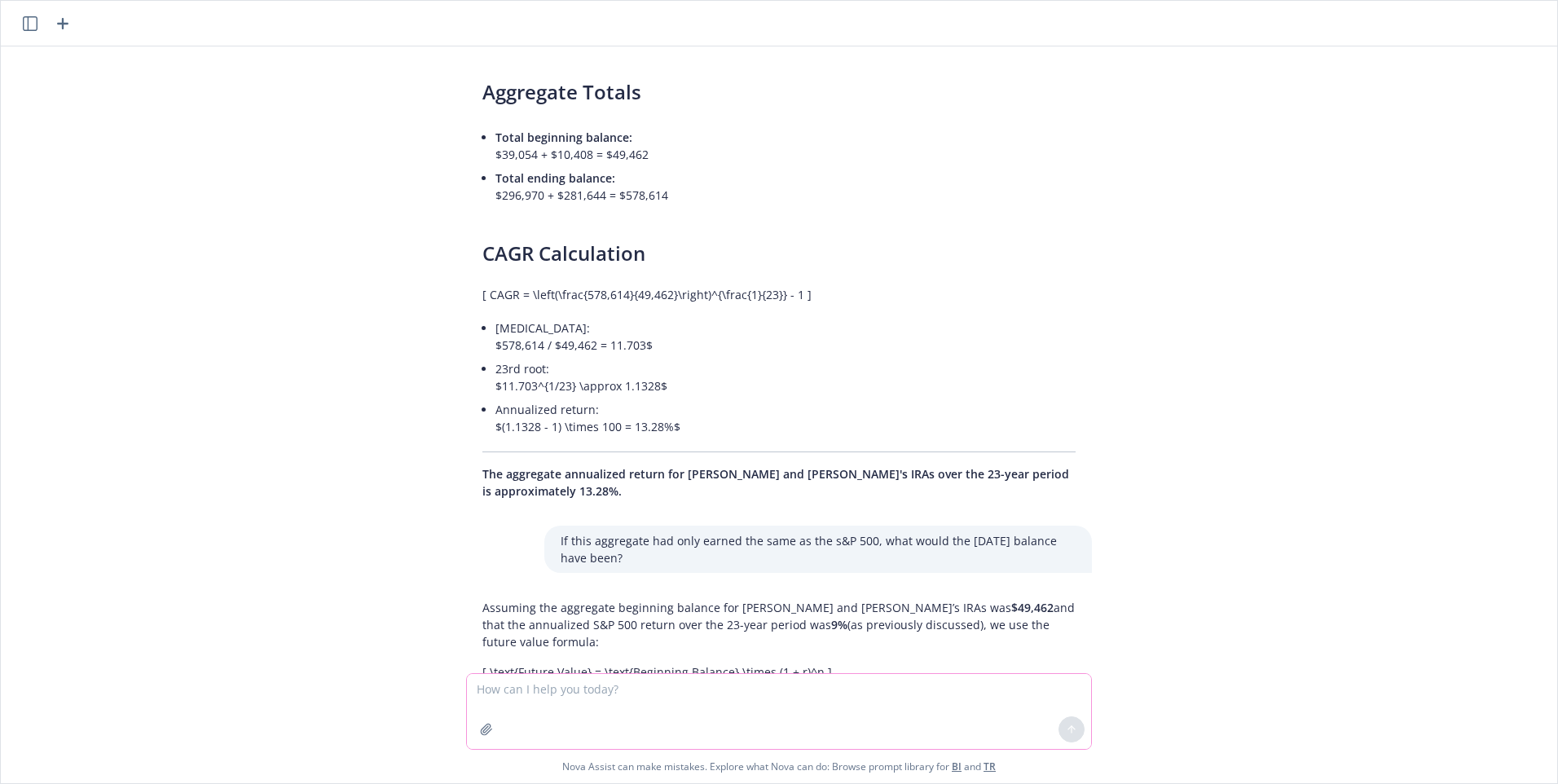
scroll to position [6307, 0]
